Goal: Information Seeking & Learning: Learn about a topic

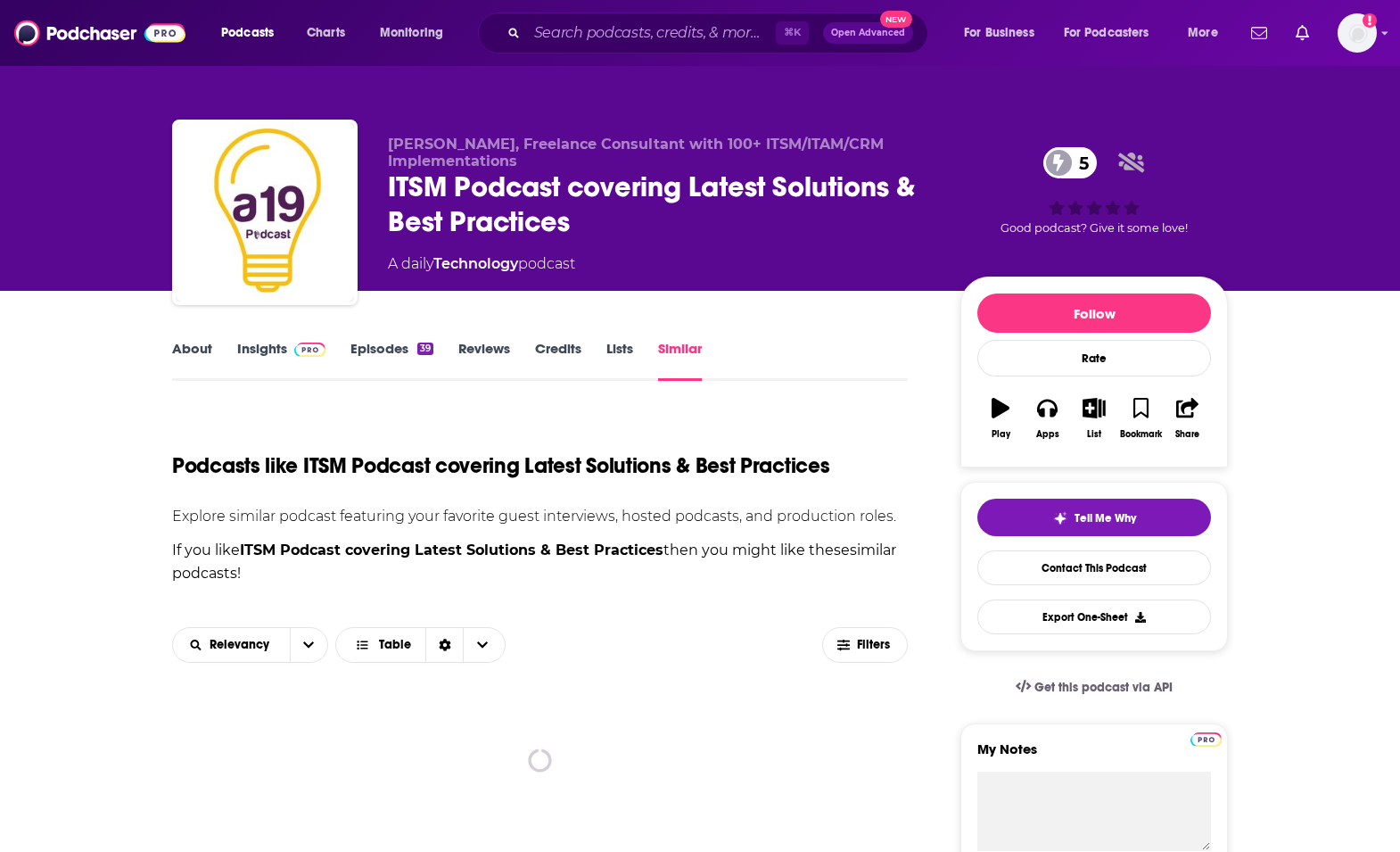
click at [277, 357] on link "Insights" at bounding box center [281, 361] width 88 height 42
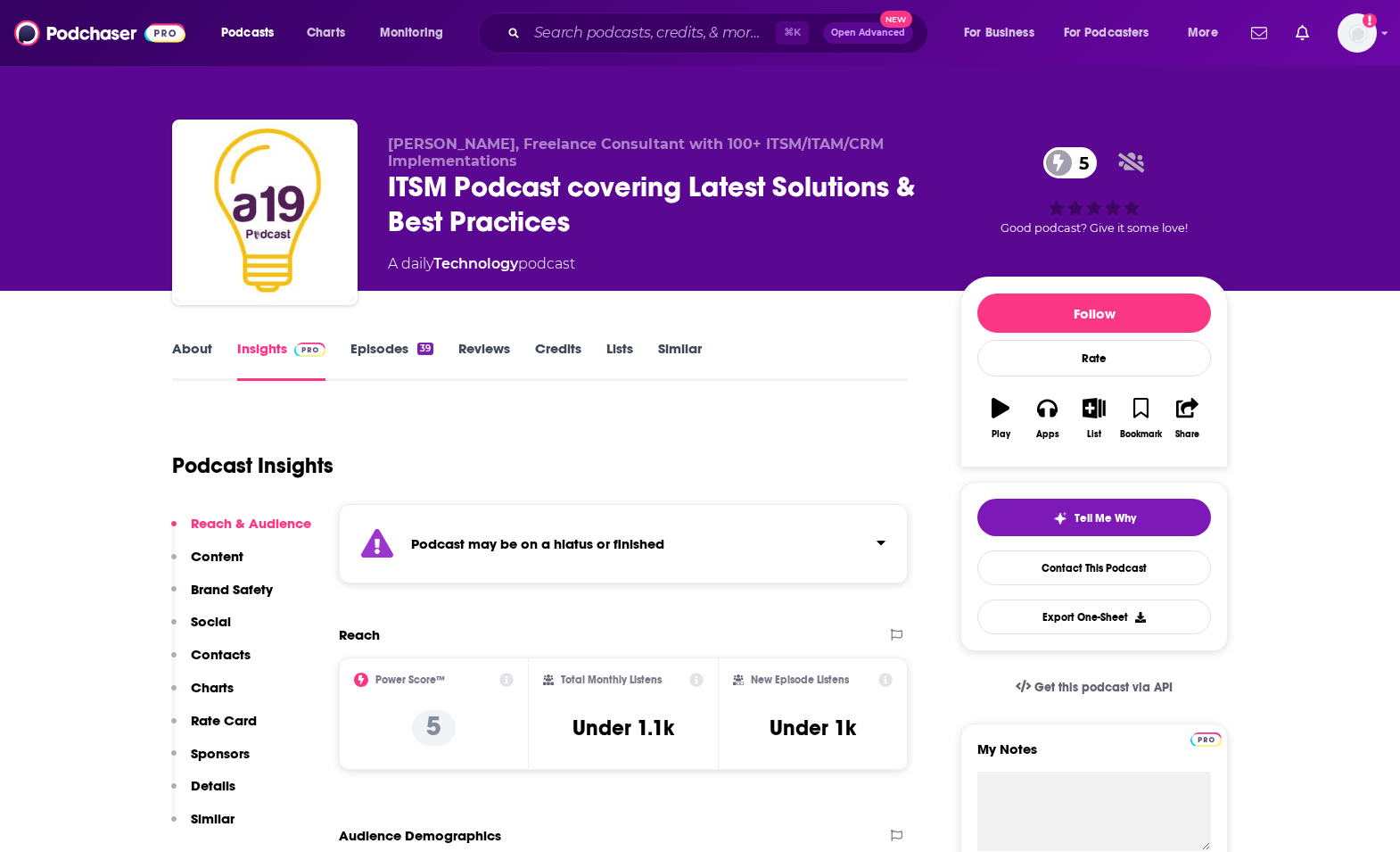
click at [367, 342] on link "Episodes 39" at bounding box center [392, 361] width 83 height 42
